Goal: Task Accomplishment & Management: Manage account settings

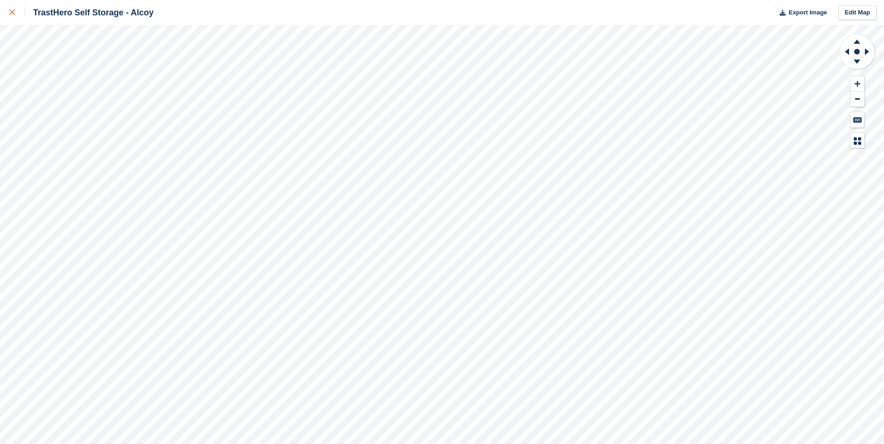
click at [14, 13] on icon at bounding box center [12, 12] width 6 height 6
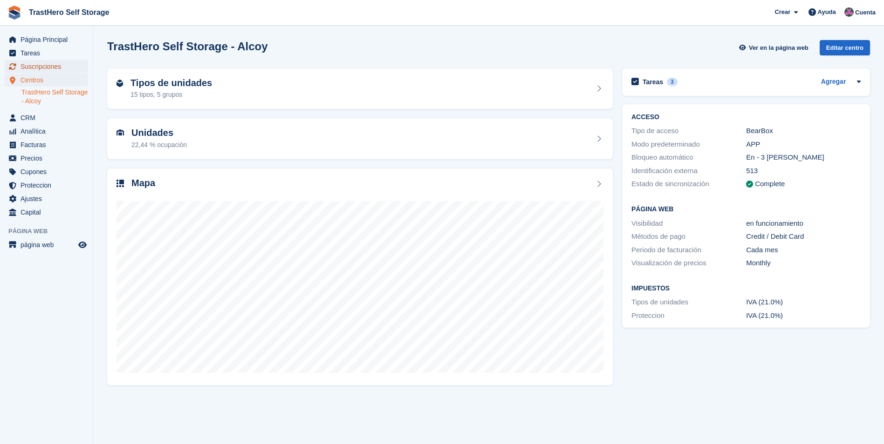
click at [46, 70] on span "Suscripciones" at bounding box center [49, 66] width 56 height 13
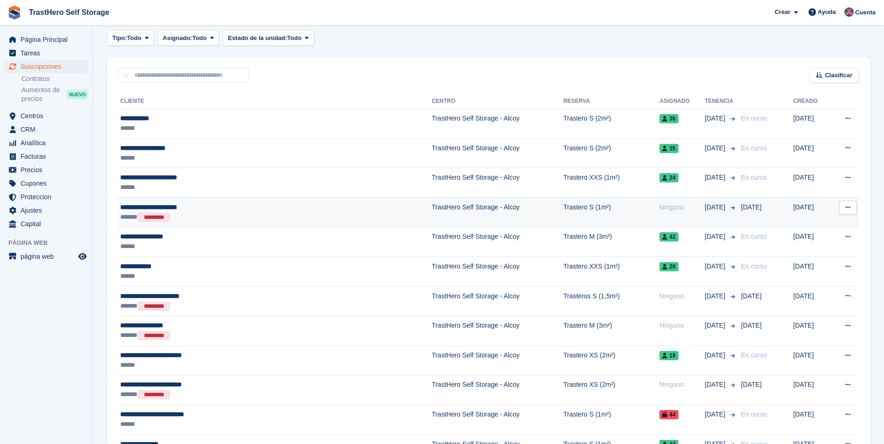
scroll to position [93, 0]
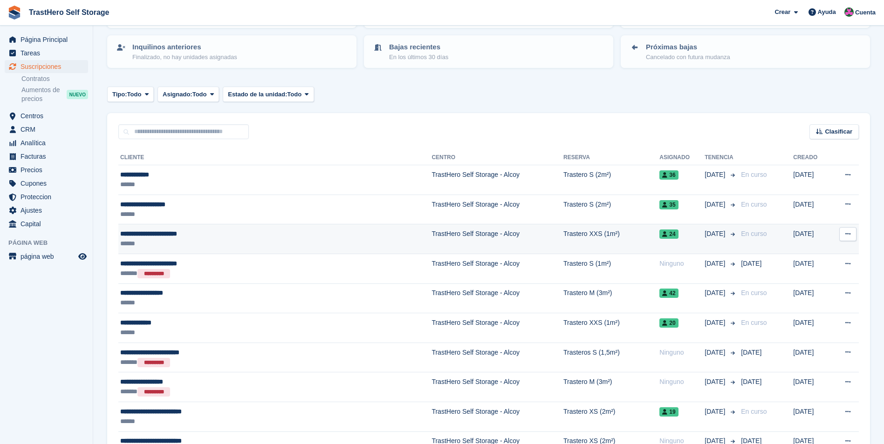
click at [293, 232] on div "**********" at bounding box center [223, 234] width 207 height 10
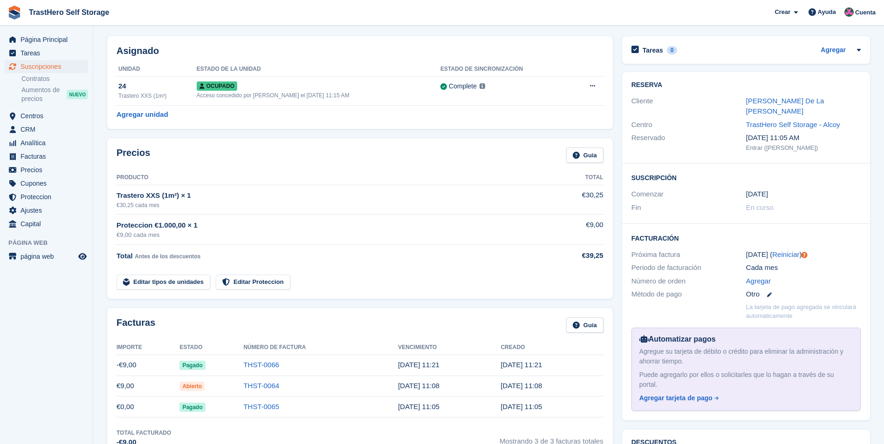
scroll to position [47, 0]
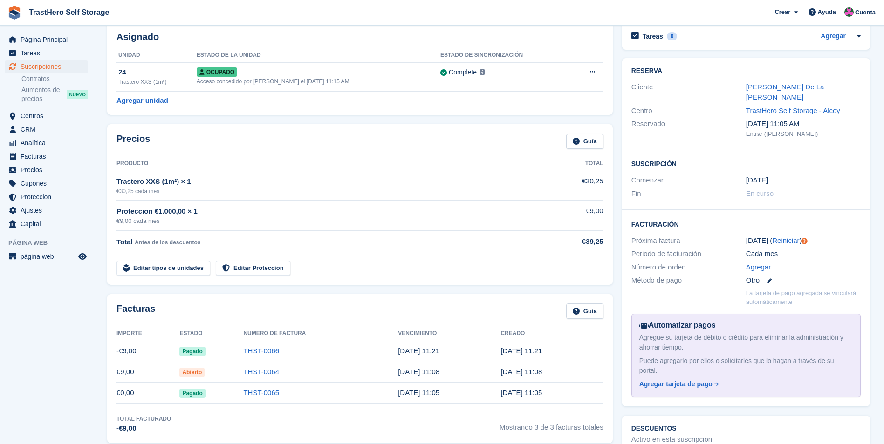
click at [267, 367] on td "THST-0064" at bounding box center [320, 372] width 155 height 21
click at [270, 369] on link "THST-0064" at bounding box center [261, 372] width 36 height 8
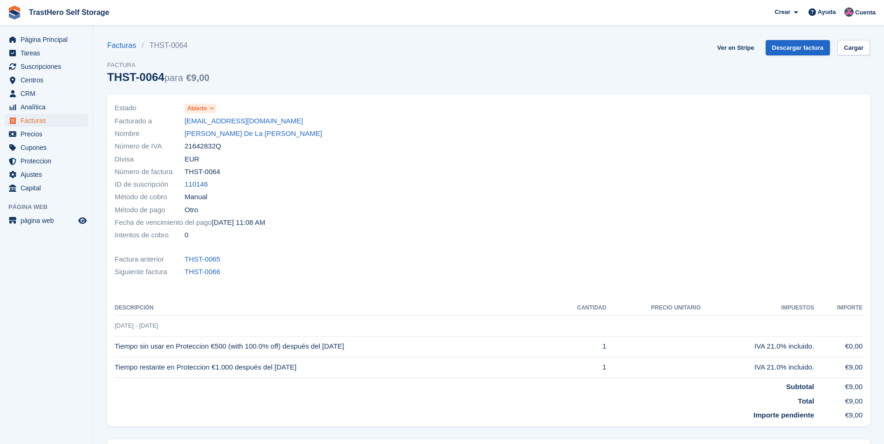
click at [210, 105] on span at bounding box center [211, 108] width 7 height 7
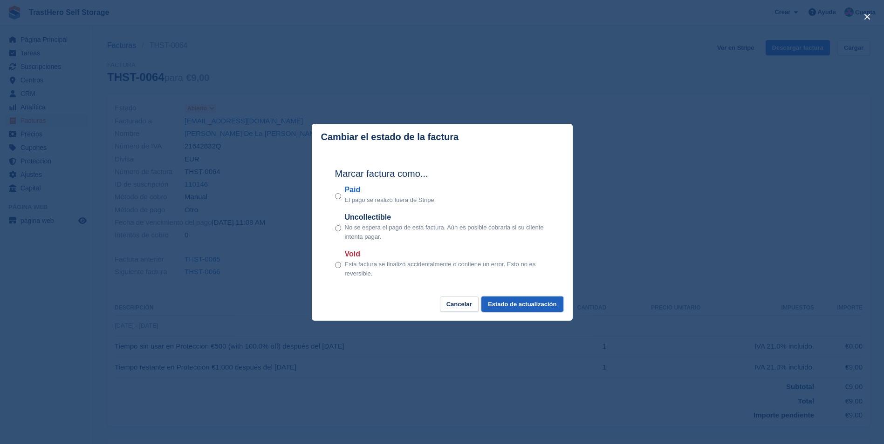
click at [533, 302] on button "Estado de actualización" at bounding box center [522, 304] width 82 height 15
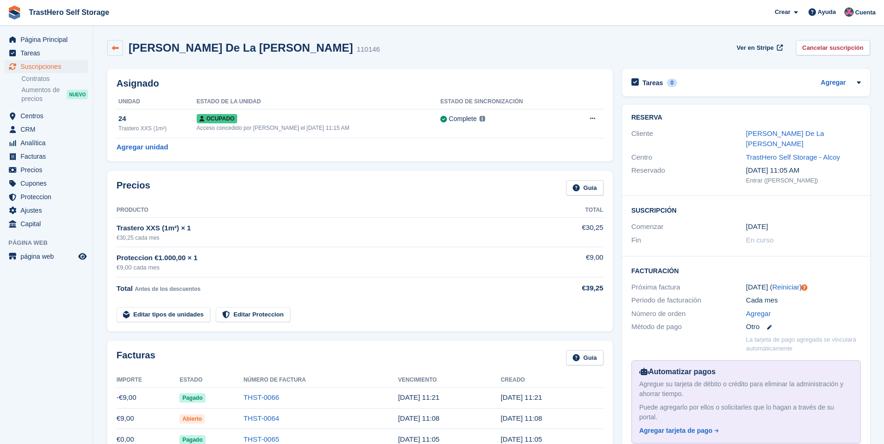
click at [115, 45] on icon at bounding box center [115, 48] width 7 height 7
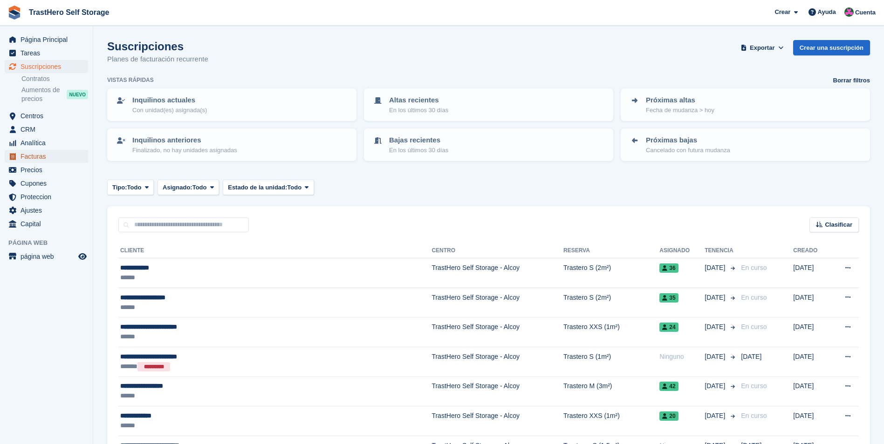
click at [60, 150] on span "Facturas" at bounding box center [49, 156] width 56 height 13
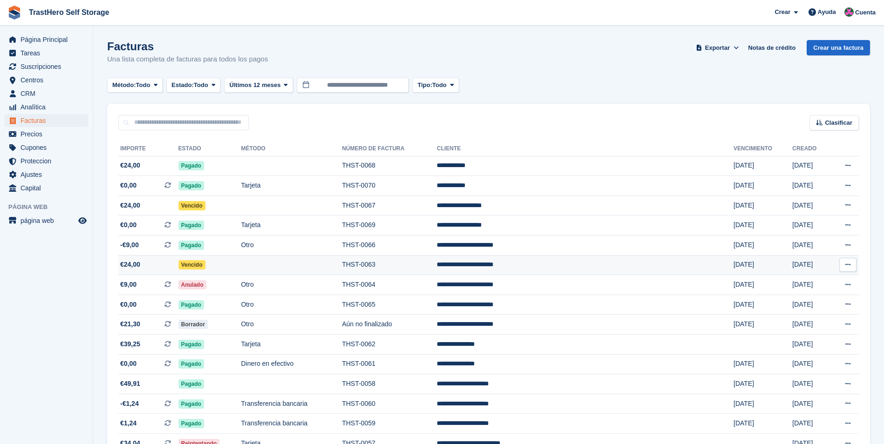
click at [535, 262] on td "**********" at bounding box center [585, 265] width 297 height 20
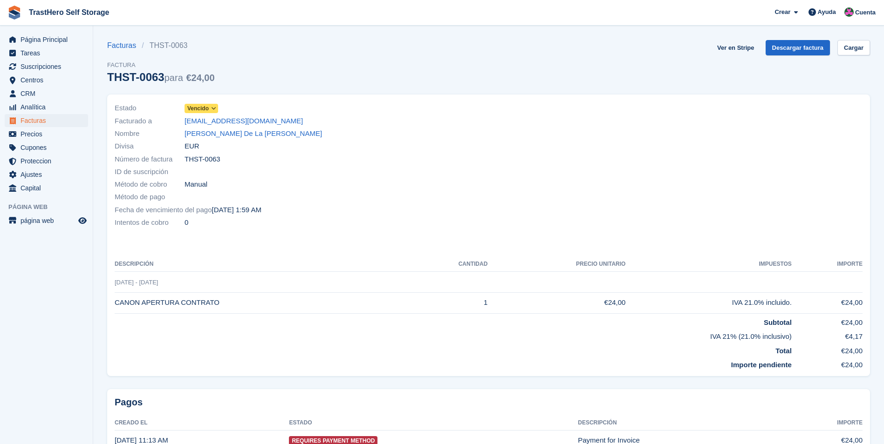
click at [212, 106] on icon at bounding box center [213, 109] width 5 height 6
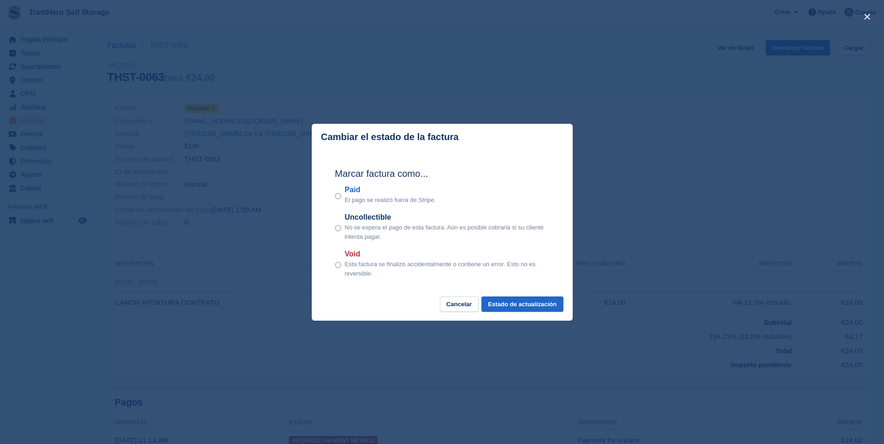
click at [230, 282] on div "close" at bounding box center [442, 222] width 884 height 444
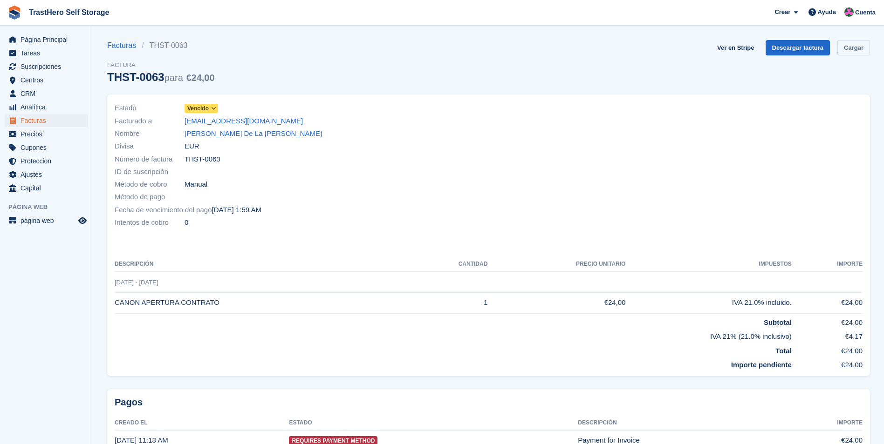
click at [847, 48] on link "Cargar" at bounding box center [853, 47] width 33 height 15
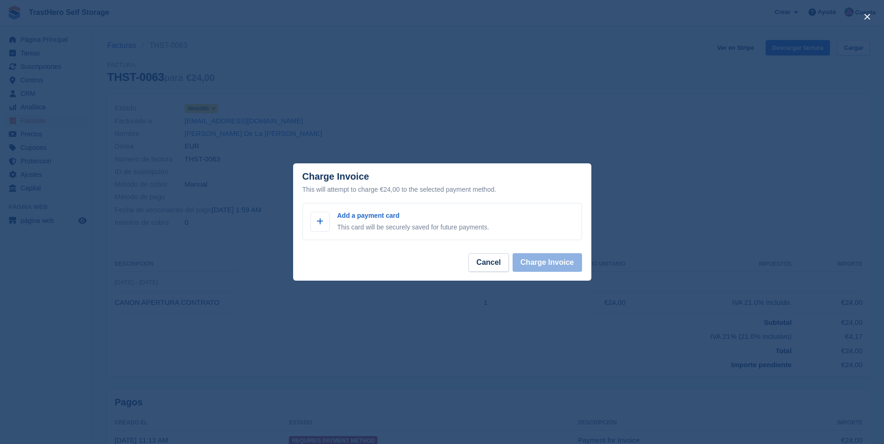
click at [373, 255] on footer "Cancel Charge Invoice" at bounding box center [442, 266] width 298 height 29
click at [382, 224] on p "This card will be securely saved for future payments." at bounding box center [413, 228] width 152 height 10
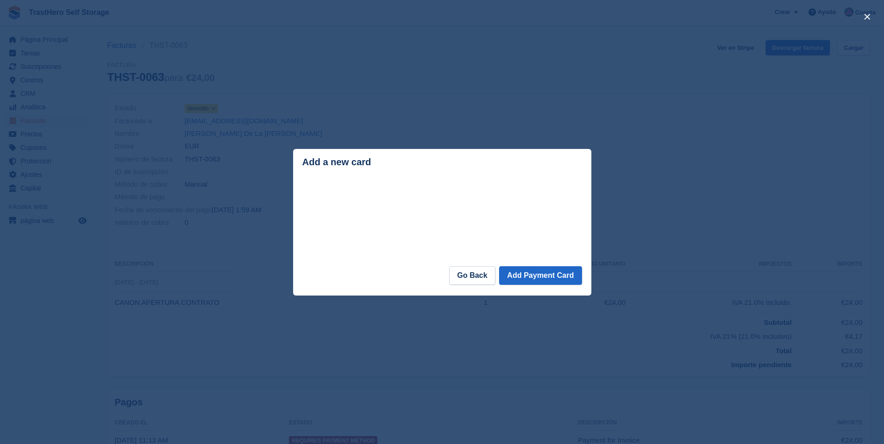
click at [429, 162] on div "Add a new card" at bounding box center [442, 162] width 280 height 11
click at [469, 275] on link "Go Back" at bounding box center [472, 276] width 46 height 19
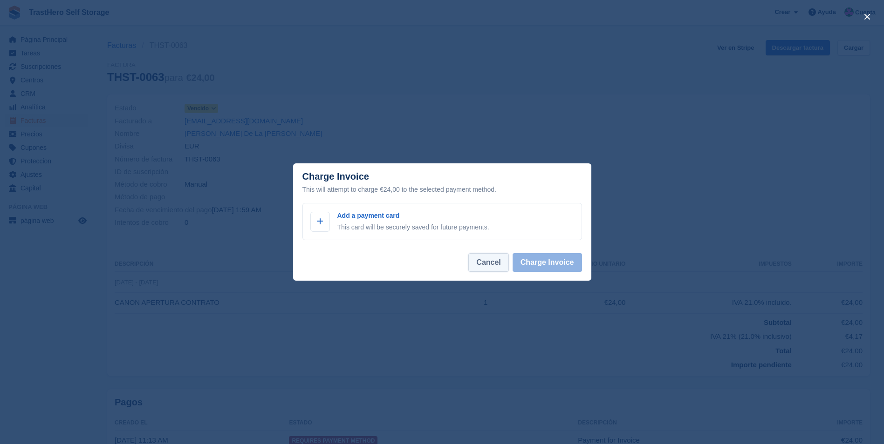
click at [483, 267] on button "Cancel" at bounding box center [488, 262] width 40 height 19
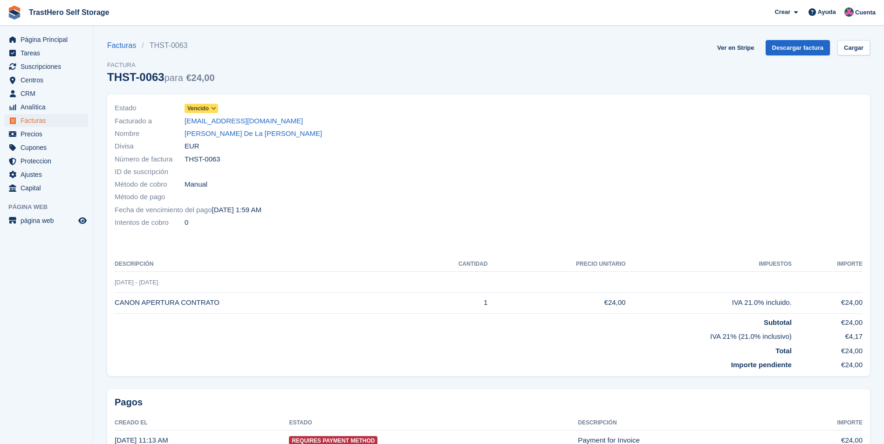
drag, startPoint x: 272, startPoint y: 134, endPoint x: 181, endPoint y: 133, distance: 91.3
click at [181, 133] on div "Nombre Tomás Navarro De La Rosa" at bounding box center [299, 134] width 369 height 13
click at [326, 180] on div "Método de cobro Manual" at bounding box center [299, 184] width 369 height 13
drag, startPoint x: 103, startPoint y: 78, endPoint x: 220, endPoint y: 80, distance: 117.9
click at [220, 80] on section "Facturas THST-0063 Factura THST-0063 para €24,00 Ver en Stripe Descargar factur…" at bounding box center [488, 247] width 791 height 495
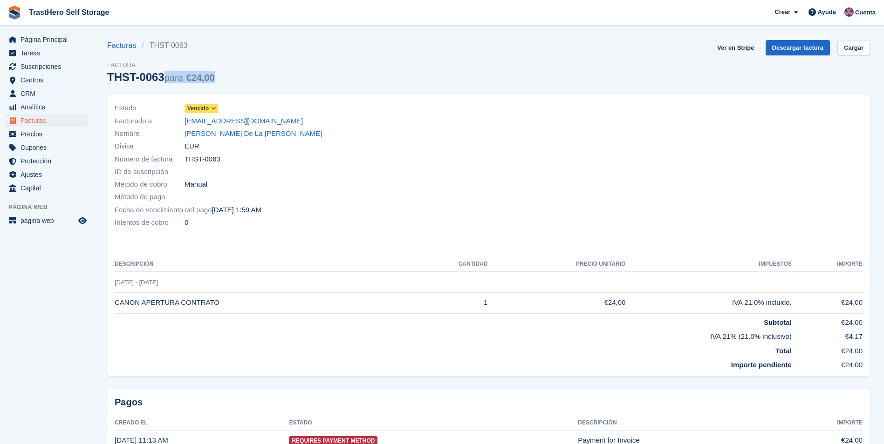
drag, startPoint x: 220, startPoint y: 80, endPoint x: 281, endPoint y: 78, distance: 61.1
click at [281, 78] on div "Facturas THST-0063 Factura THST-0063 para €24,00 Ver en Stripe Descargar factur…" at bounding box center [488, 67] width 763 height 55
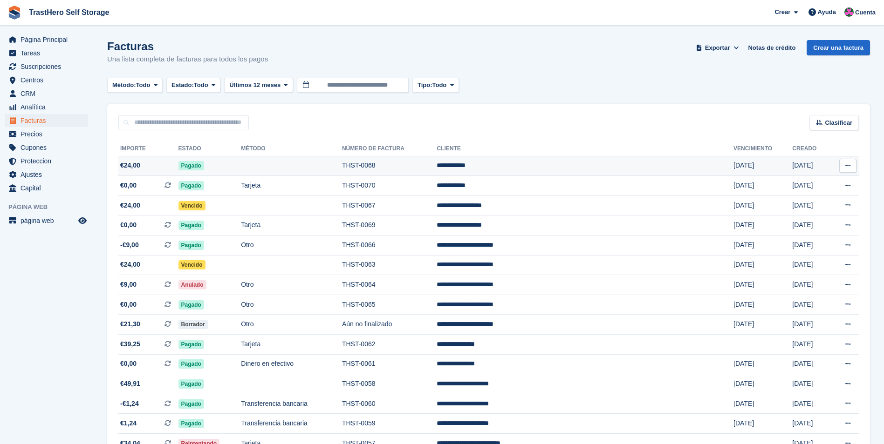
scroll to position [47, 0]
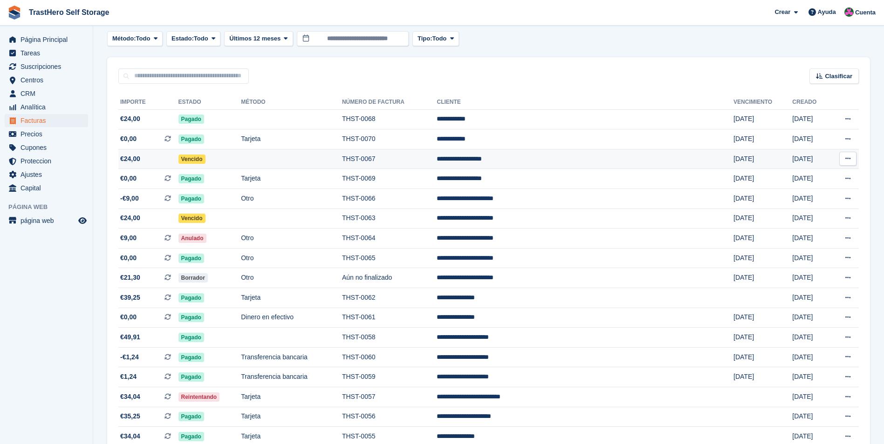
click at [437, 155] on td "THST-0067" at bounding box center [389, 159] width 95 height 20
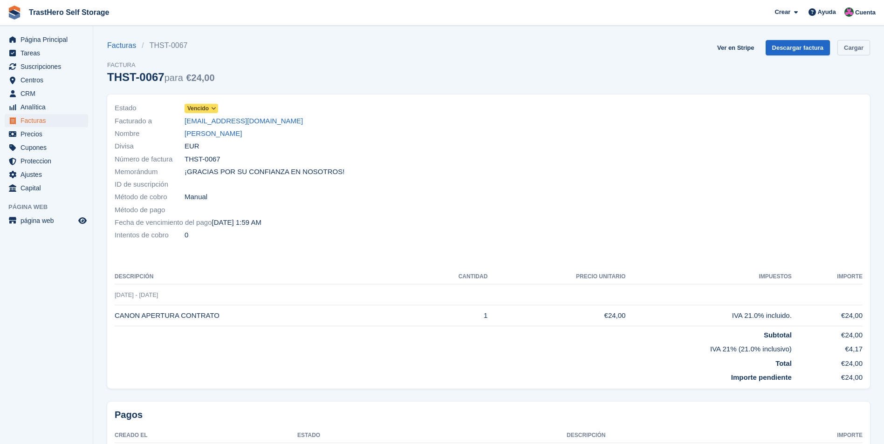
click at [865, 50] on link "Cargar" at bounding box center [853, 47] width 33 height 15
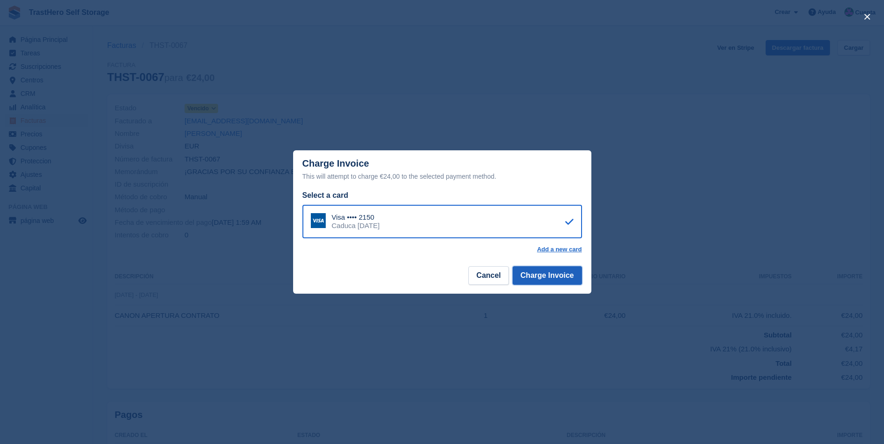
click at [540, 280] on button "Charge Invoice" at bounding box center [547, 276] width 69 height 19
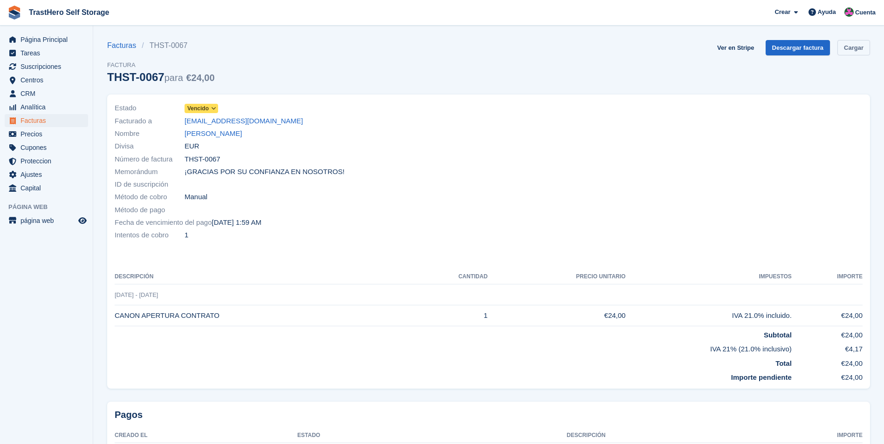
click at [847, 51] on link "Cargar" at bounding box center [853, 47] width 33 height 15
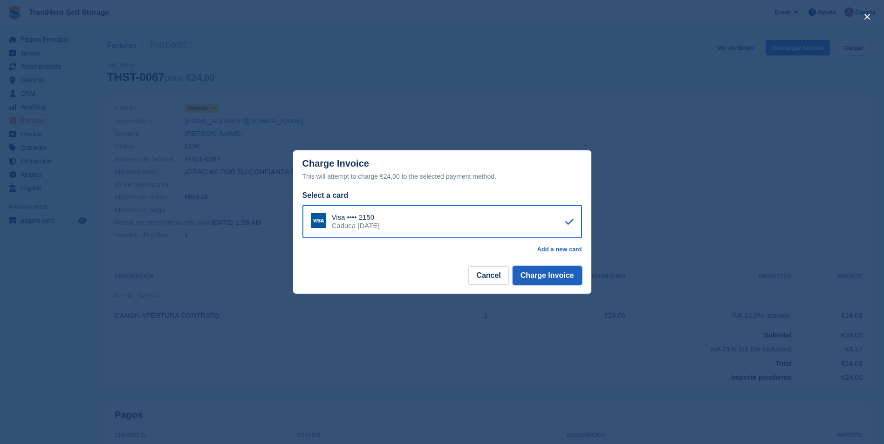
click at [541, 276] on button "Charge Invoice" at bounding box center [547, 276] width 69 height 19
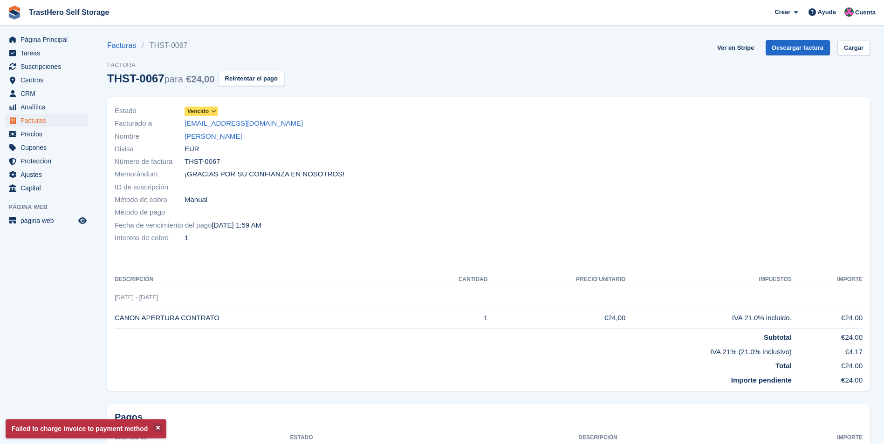
click at [87, 430] on p "Failed to charge invoice to payment method" at bounding box center [86, 429] width 161 height 19
click at [275, 81] on button "Reintentar el pago" at bounding box center [252, 78] width 66 height 15
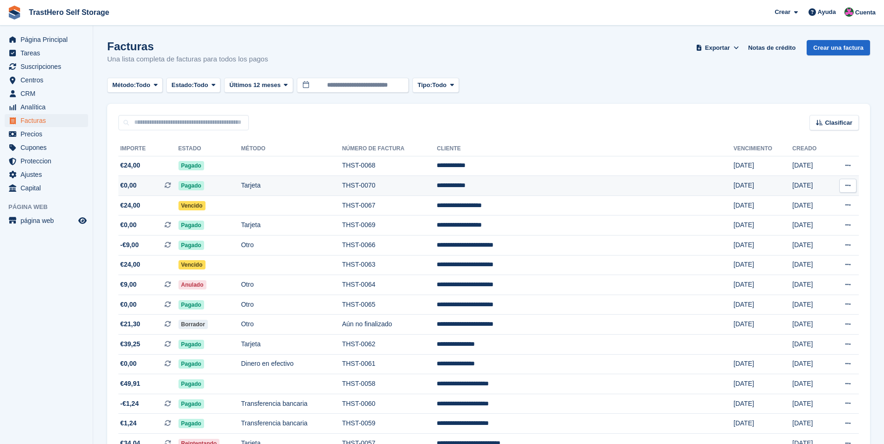
scroll to position [47, 0]
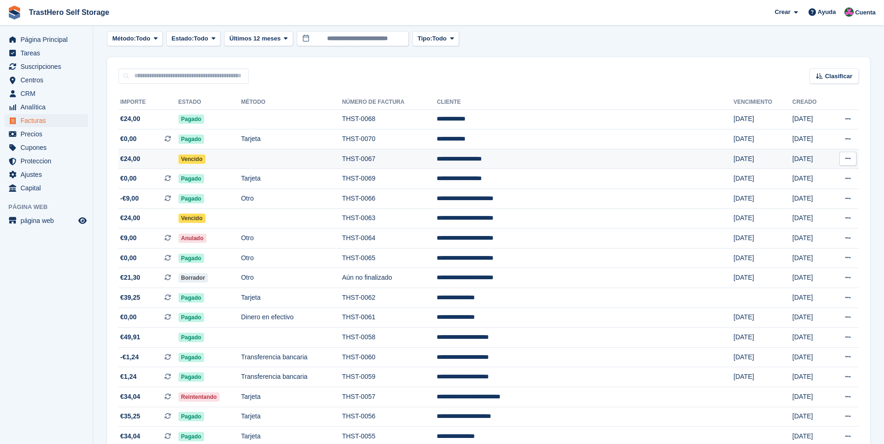
click at [278, 156] on td at bounding box center [291, 159] width 101 height 20
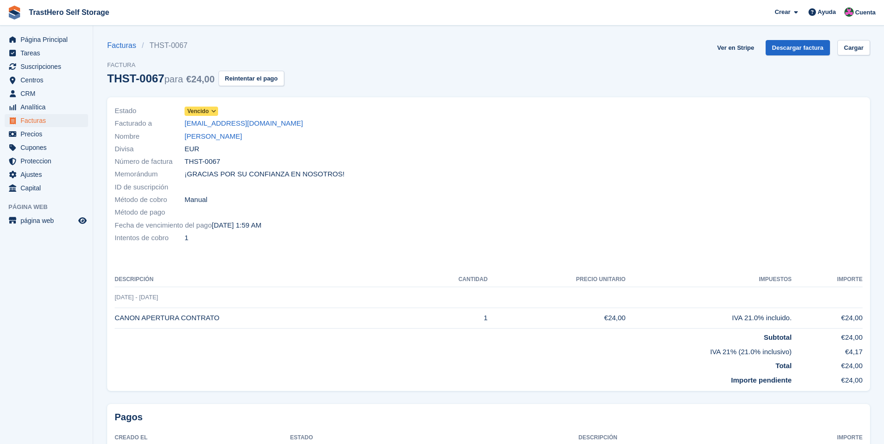
drag, startPoint x: 268, startPoint y: 229, endPoint x: 263, endPoint y: 227, distance: 5.3
click at [263, 227] on div "Fecha de vencimiento del pago 26 Sep, 1:59 AM" at bounding box center [299, 225] width 369 height 13
drag, startPoint x: 262, startPoint y: 227, endPoint x: 212, endPoint y: 227, distance: 50.3
click at [212, 227] on div "Fecha de vencimiento del pago 26 Sep, 1:59 AM" at bounding box center [299, 225] width 369 height 13
drag, startPoint x: 212, startPoint y: 227, endPoint x: 283, endPoint y: 224, distance: 70.9
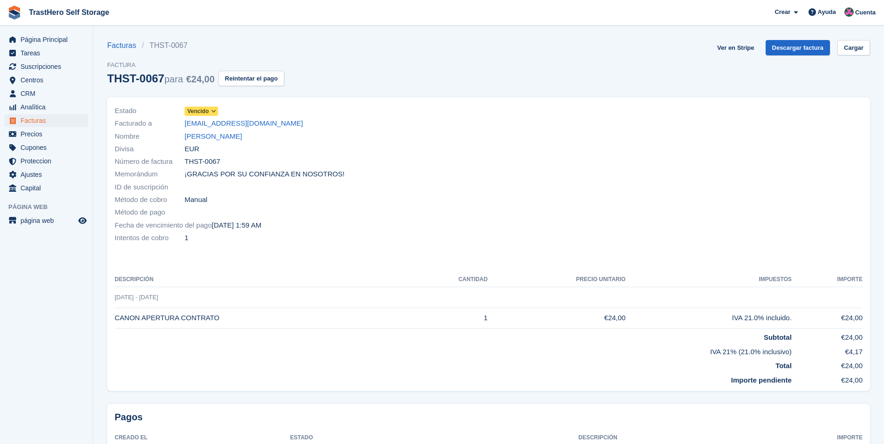
click at [283, 224] on div "Fecha de vencimiento del pago 26 Sep, 1:59 AM" at bounding box center [299, 225] width 369 height 13
click at [33, 68] on span "Suscripciones" at bounding box center [49, 66] width 56 height 13
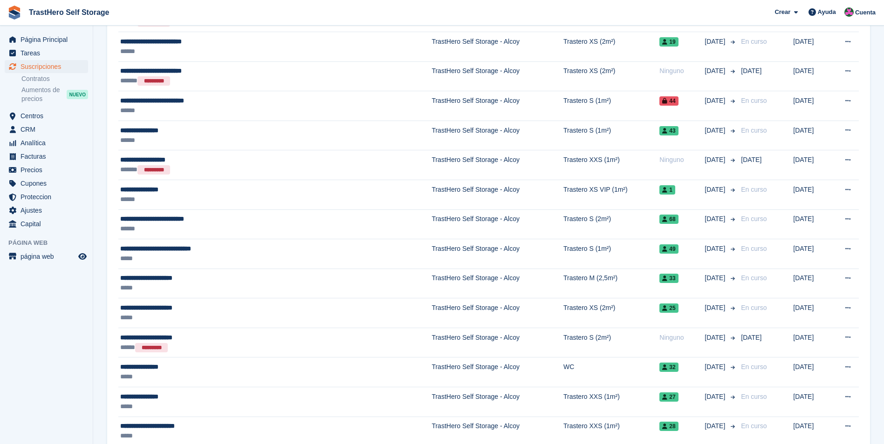
scroll to position [373, 0]
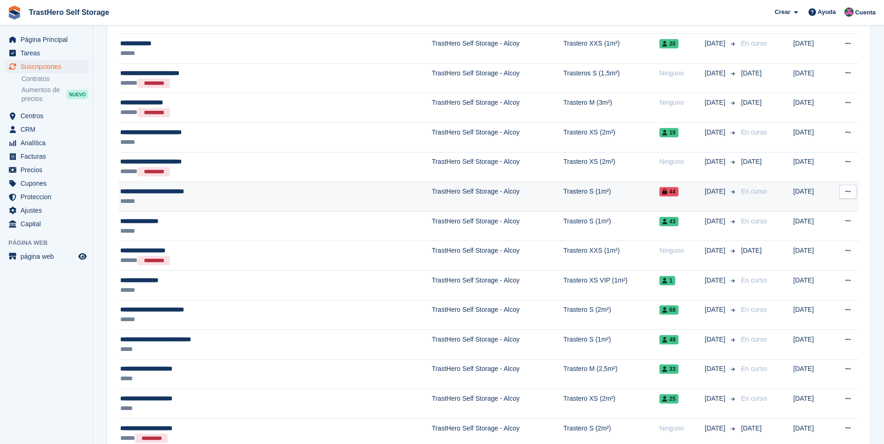
click at [563, 193] on td "Trastero S (1m²)" at bounding box center [611, 197] width 96 height 30
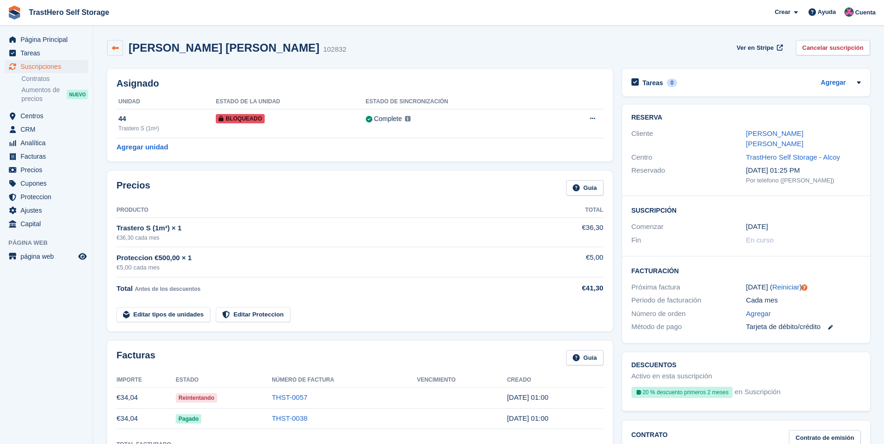
click at [110, 47] on link at bounding box center [115, 48] width 16 height 16
